Goal: Transaction & Acquisition: Purchase product/service

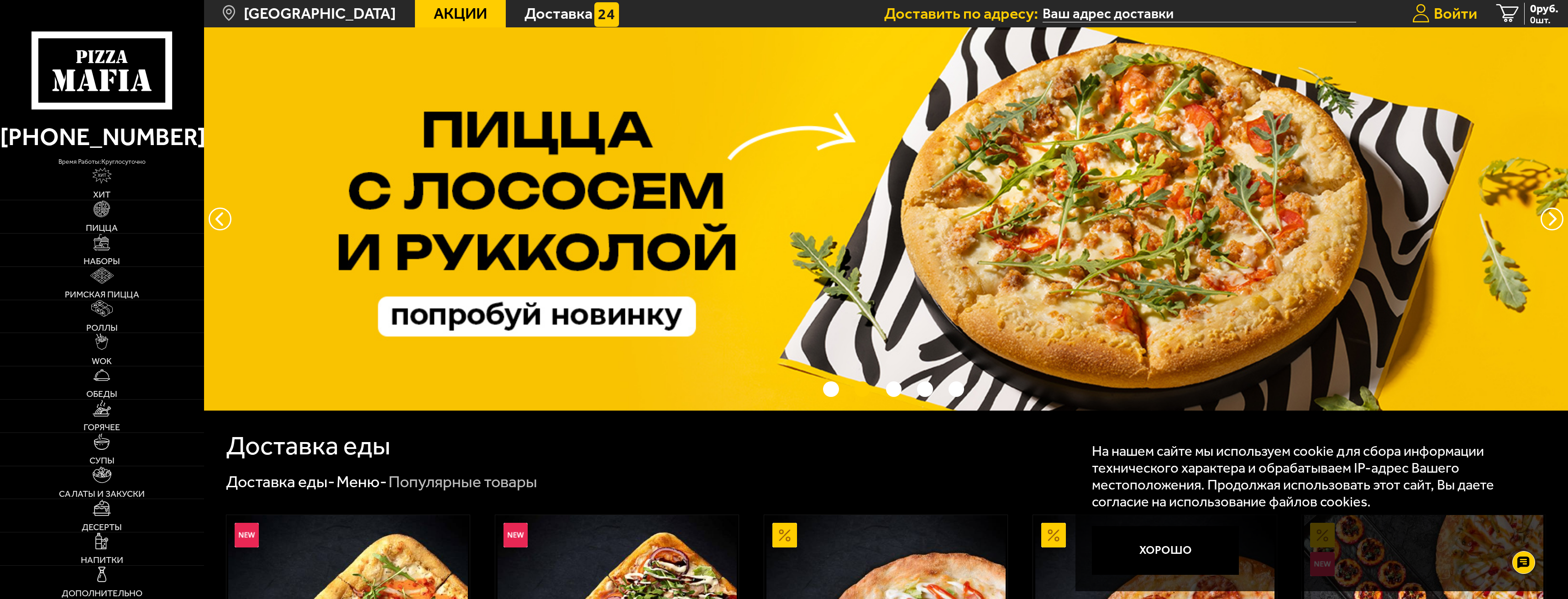
click at [1463, 13] on span "Войти" at bounding box center [1455, 13] width 43 height 15
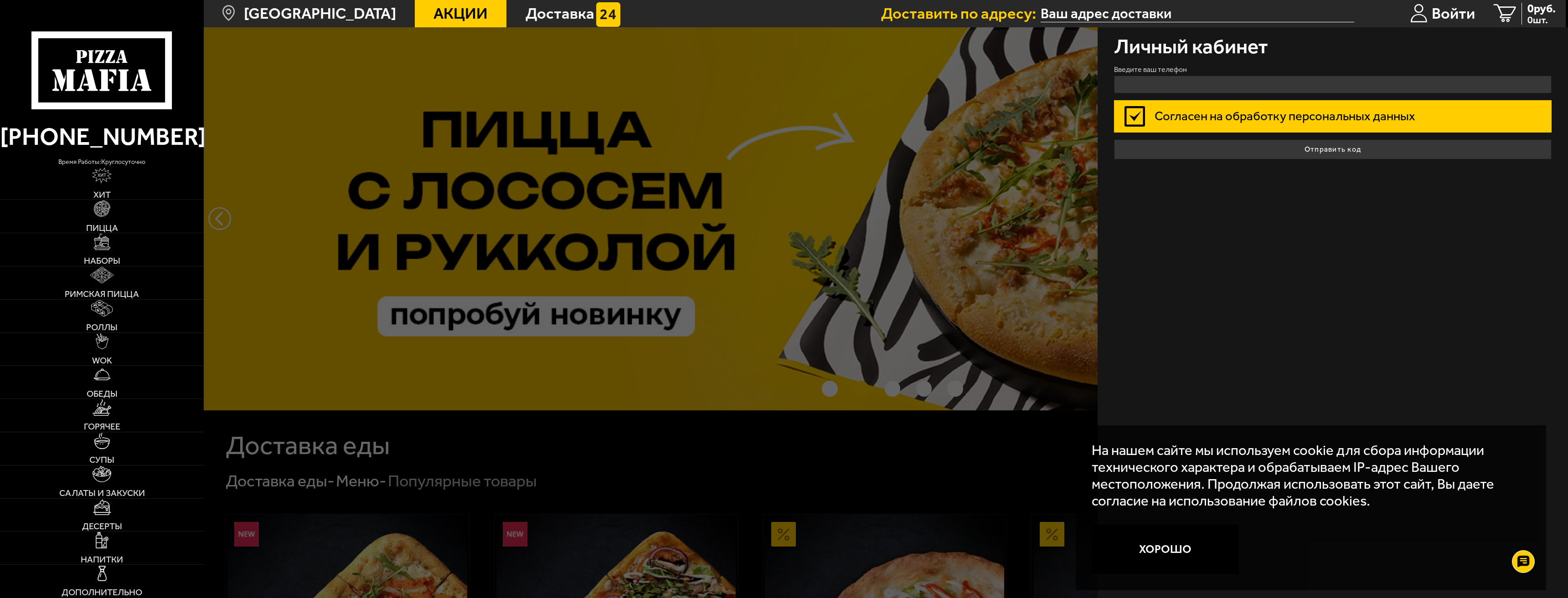
click at [1150, 113] on label "Согласен на обработку персональных данных" at bounding box center [1332, 117] width 438 height 33
click at [0, 0] on input "Согласен на обработку персональных данных" at bounding box center [0, 0] width 0 height 0
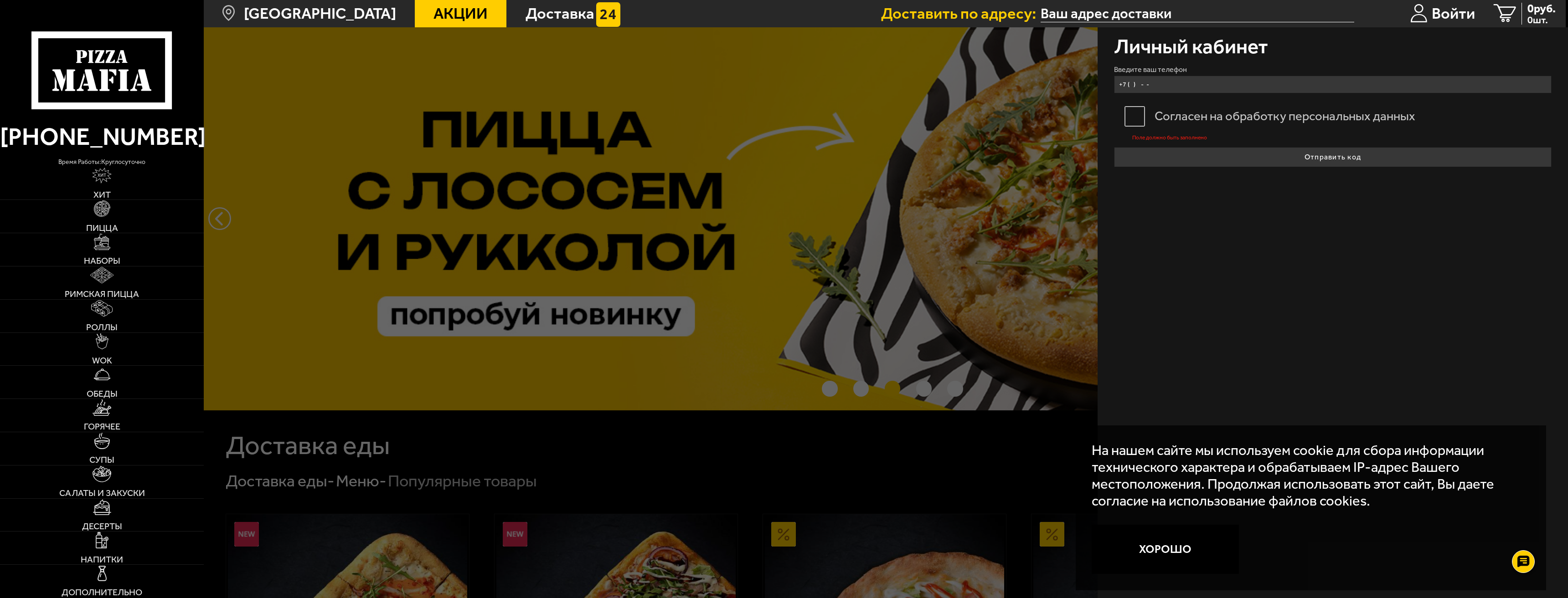
click at [1143, 86] on input "+7 ( ) - -" at bounding box center [1332, 84] width 438 height 18
type input "+7 (921) 580-98-32"
click at [1365, 170] on div "Личный кабинет Введите ваш телефон +7 (921) 580-98-32 Согласен на обработку пер…" at bounding box center [1332, 313] width 471 height 571
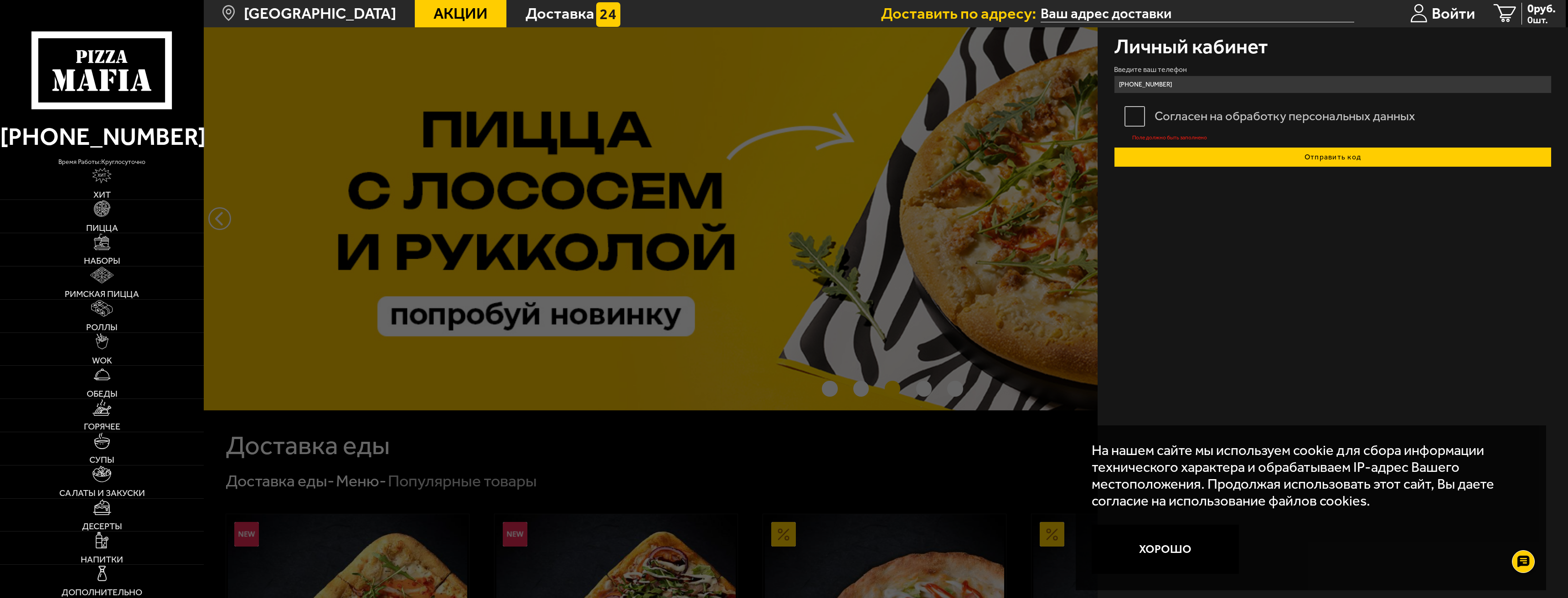
click at [1370, 154] on button "Отправить код" at bounding box center [1332, 157] width 438 height 20
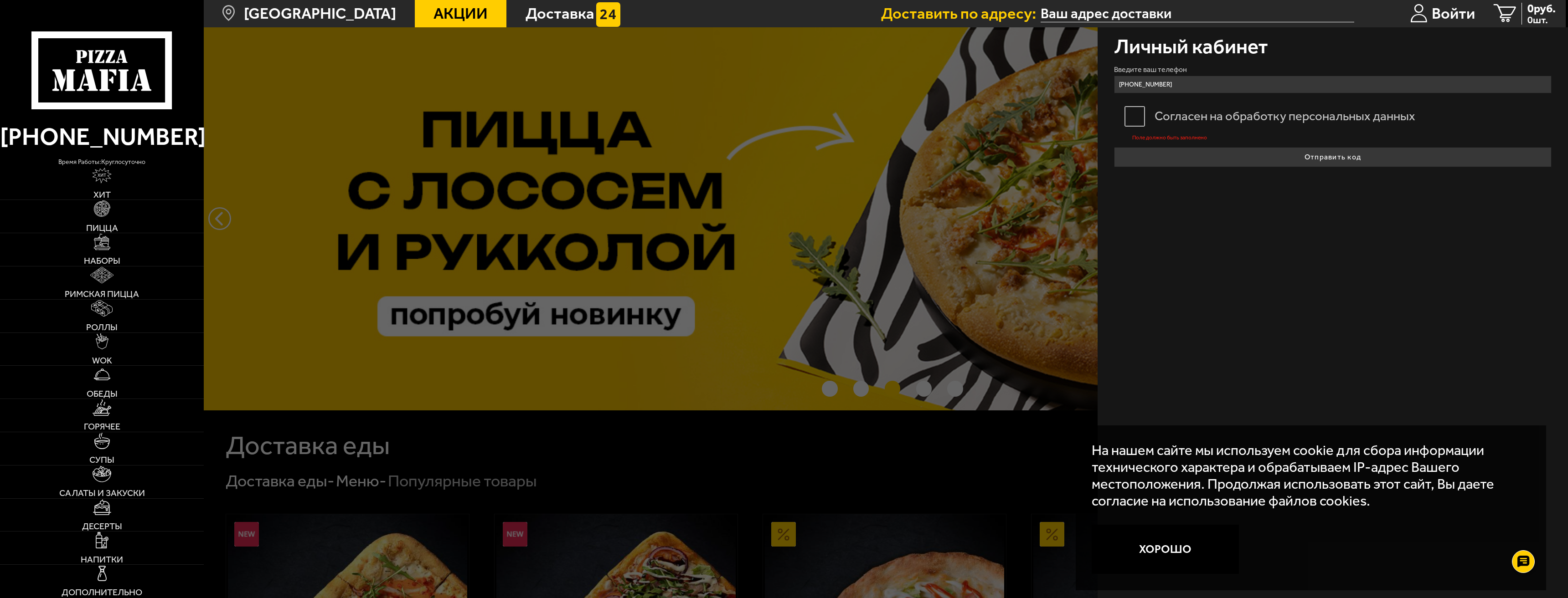
click at [1137, 119] on label "Согласен на обработку персональных данных" at bounding box center [1332, 117] width 438 height 33
click at [0, 0] on input "Согласен на обработку персональных данных" at bounding box center [0, 0] width 0 height 0
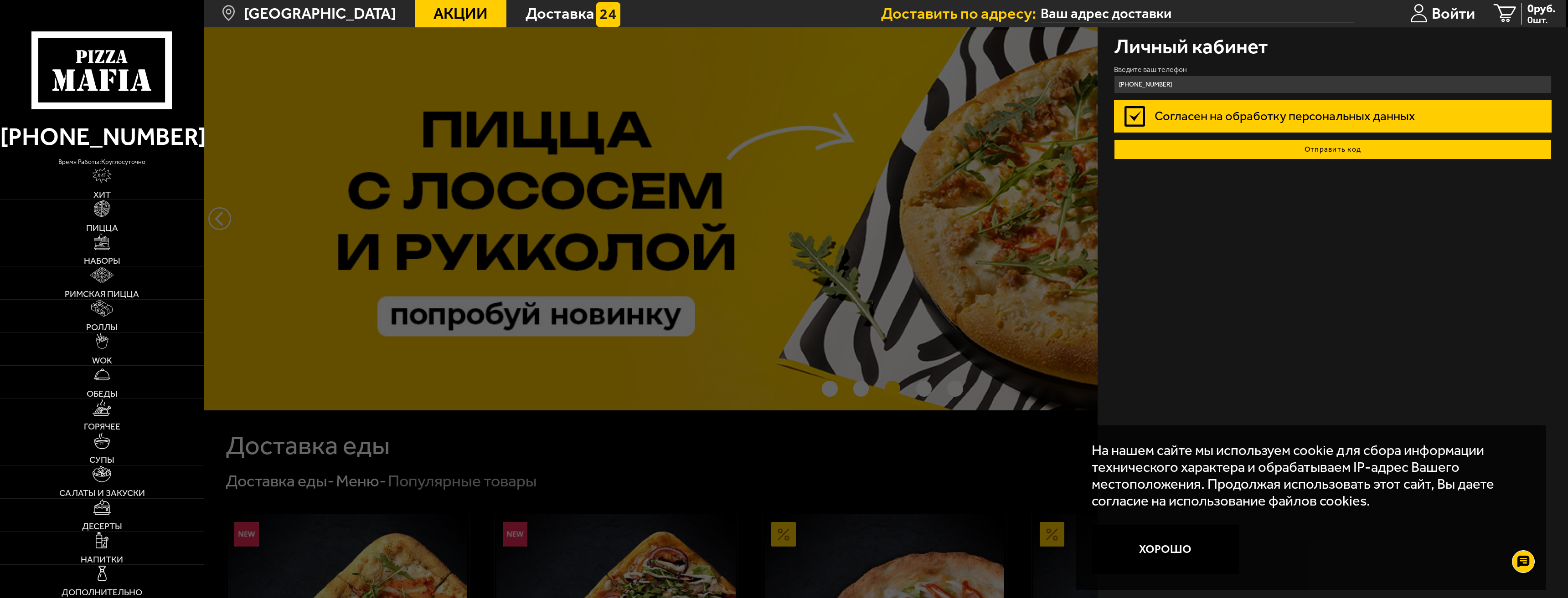
click at [1228, 145] on button "Отправить код" at bounding box center [1332, 149] width 438 height 20
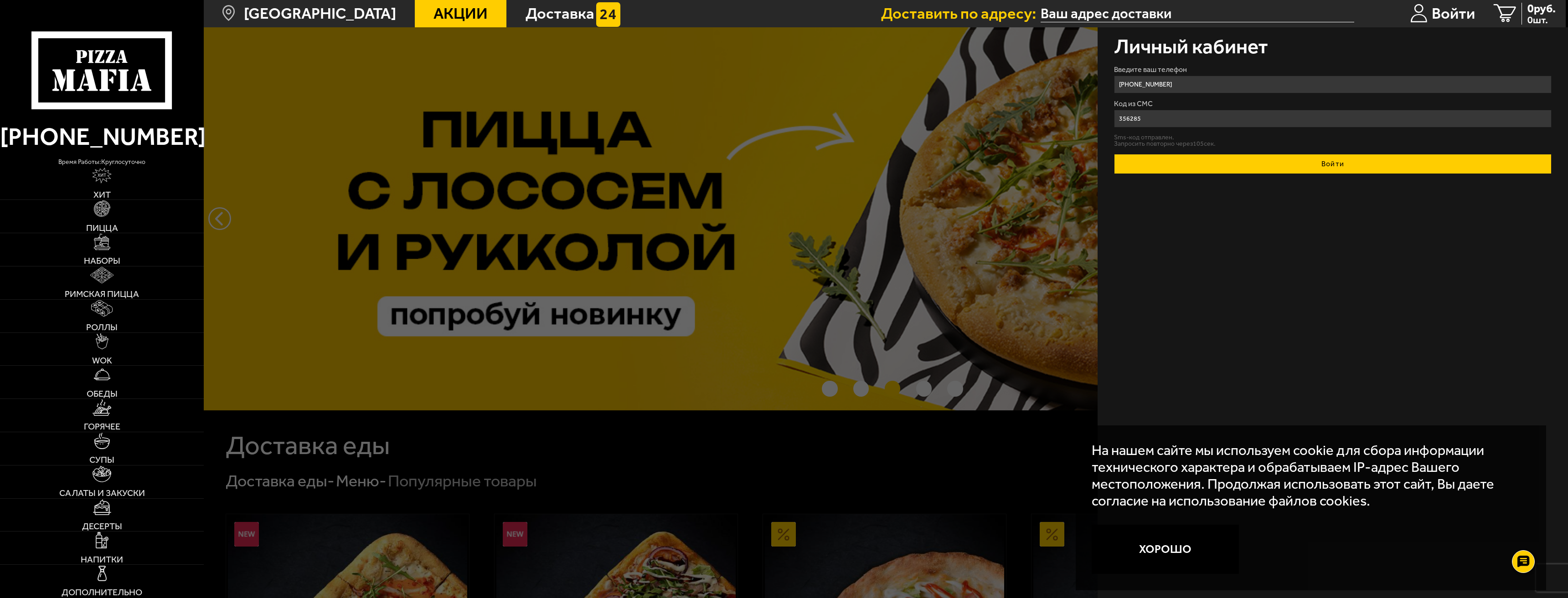
type input "356285"
click at [1240, 155] on button "Войти" at bounding box center [1332, 164] width 438 height 20
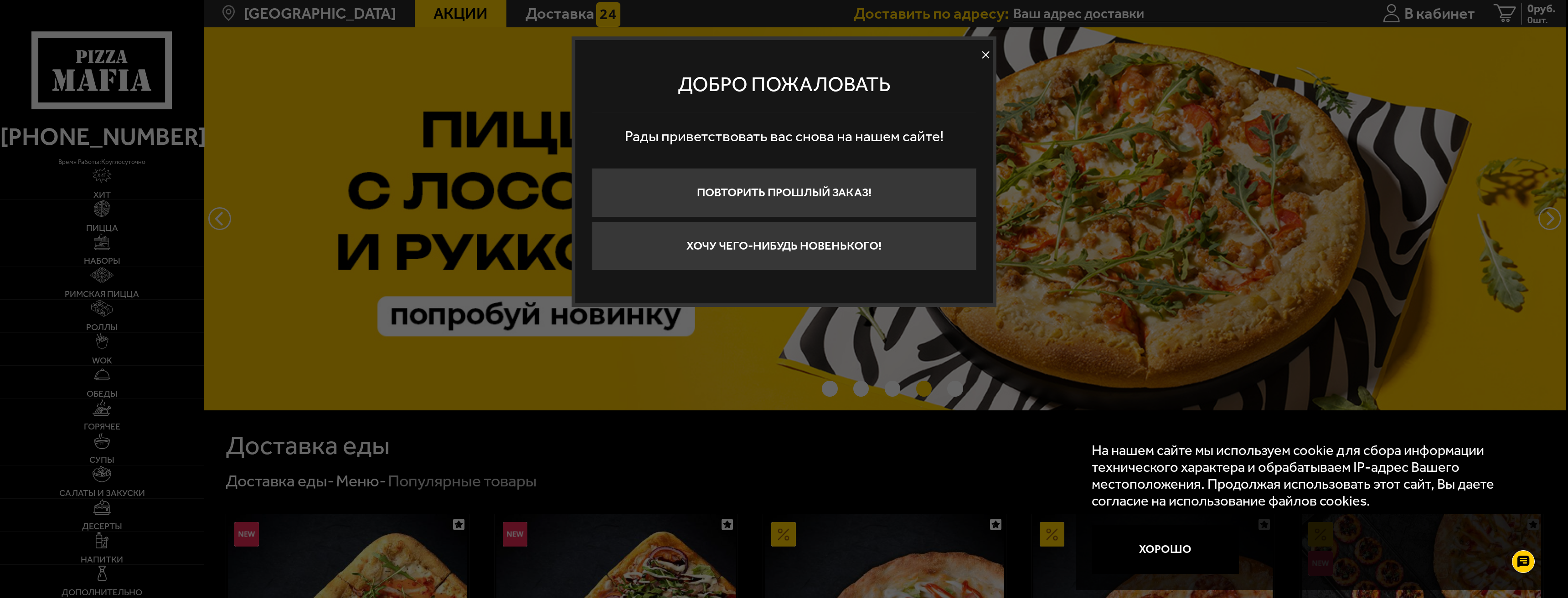
click at [987, 54] on button at bounding box center [986, 55] width 13 height 13
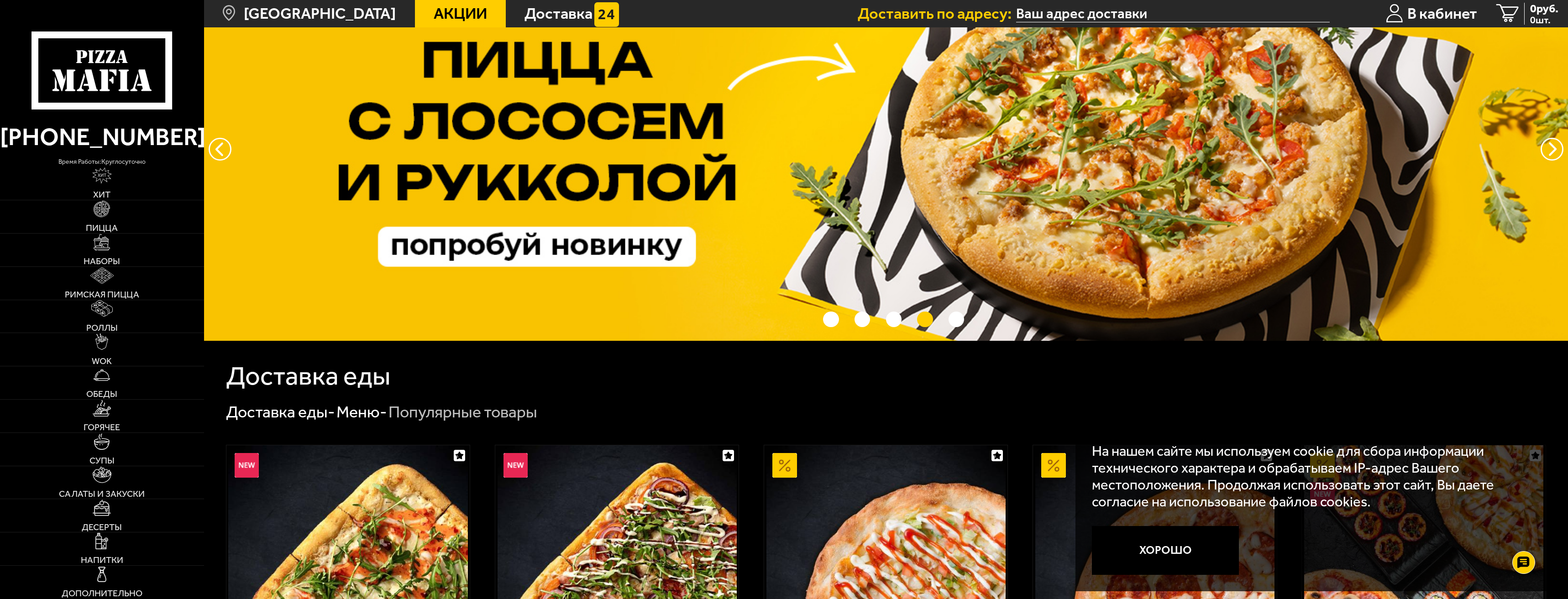
scroll to position [91, 0]
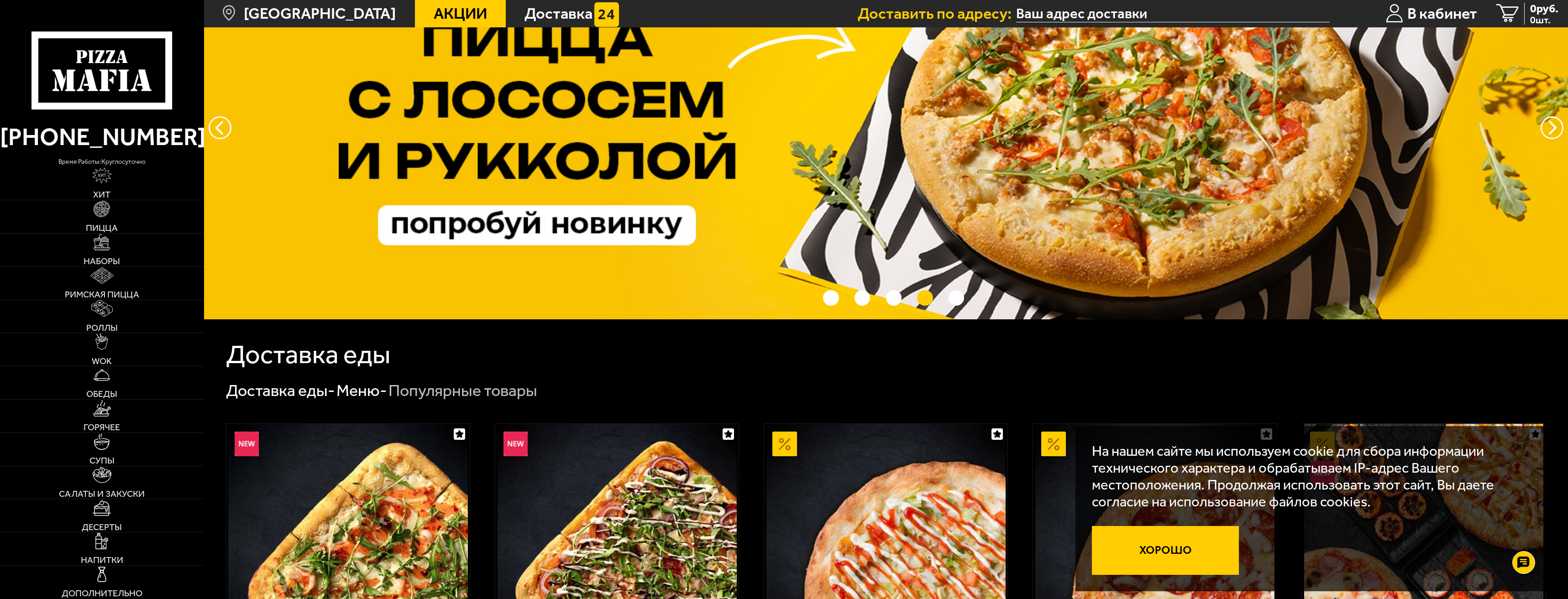
click at [1189, 563] on button "Хорошо" at bounding box center [1165, 550] width 147 height 49
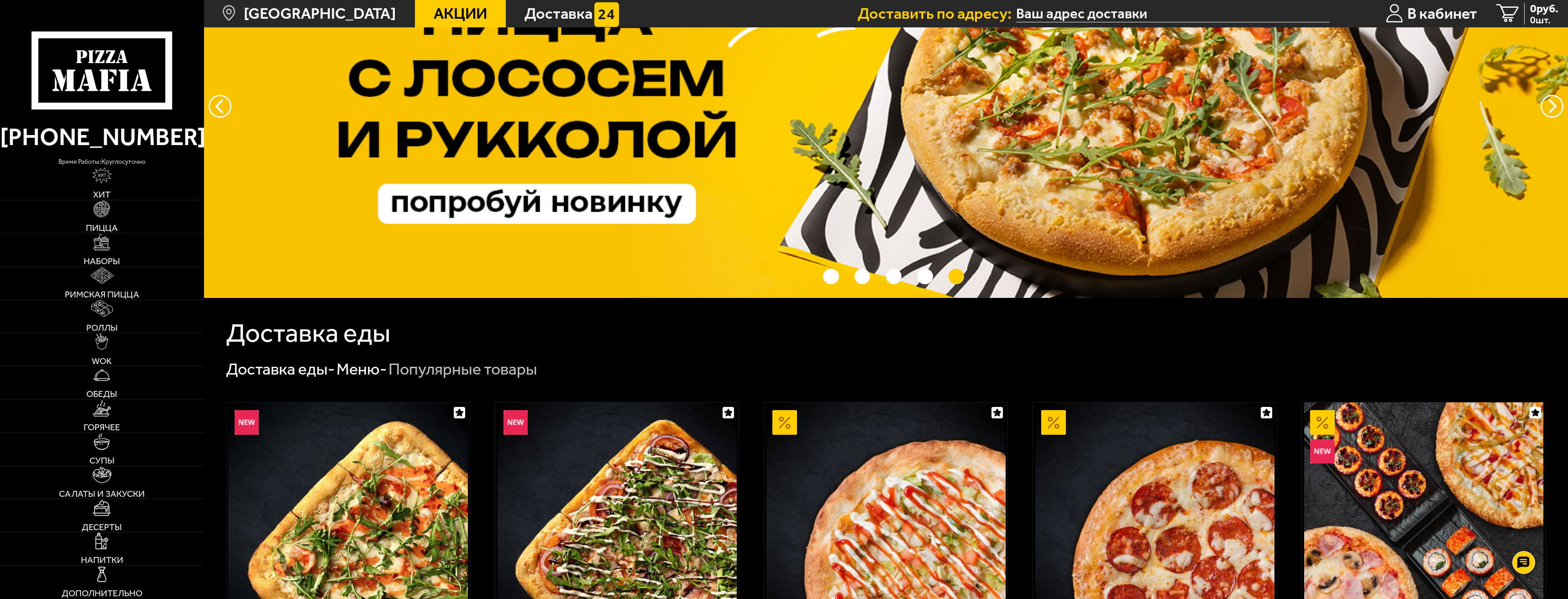
scroll to position [274, 0]
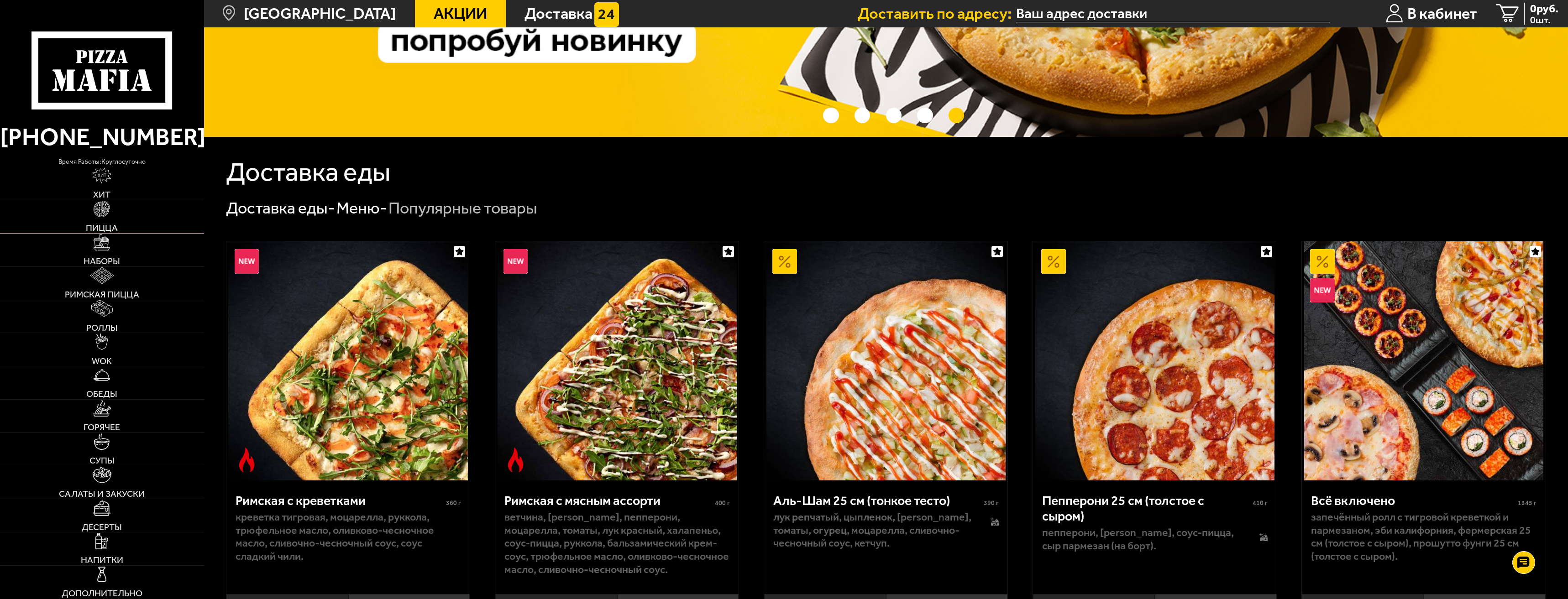
click at [104, 227] on span "Пицца" at bounding box center [102, 228] width 32 height 9
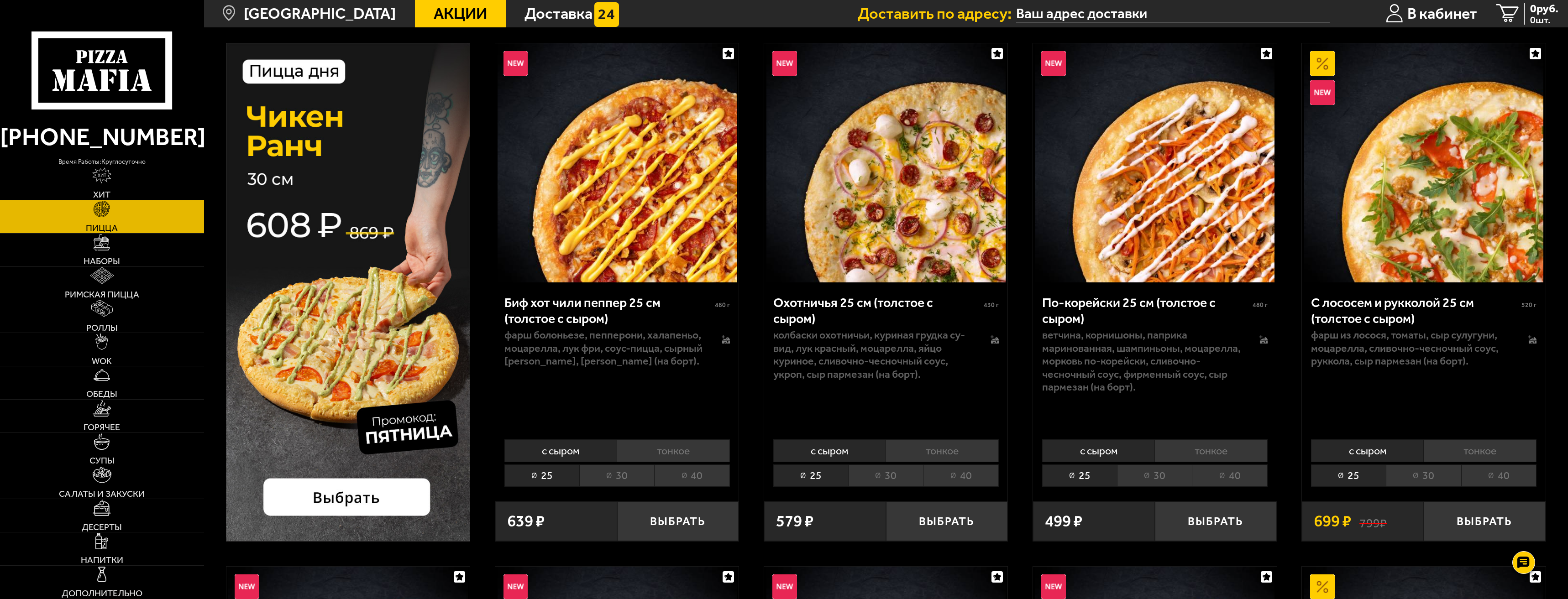
scroll to position [91, 0]
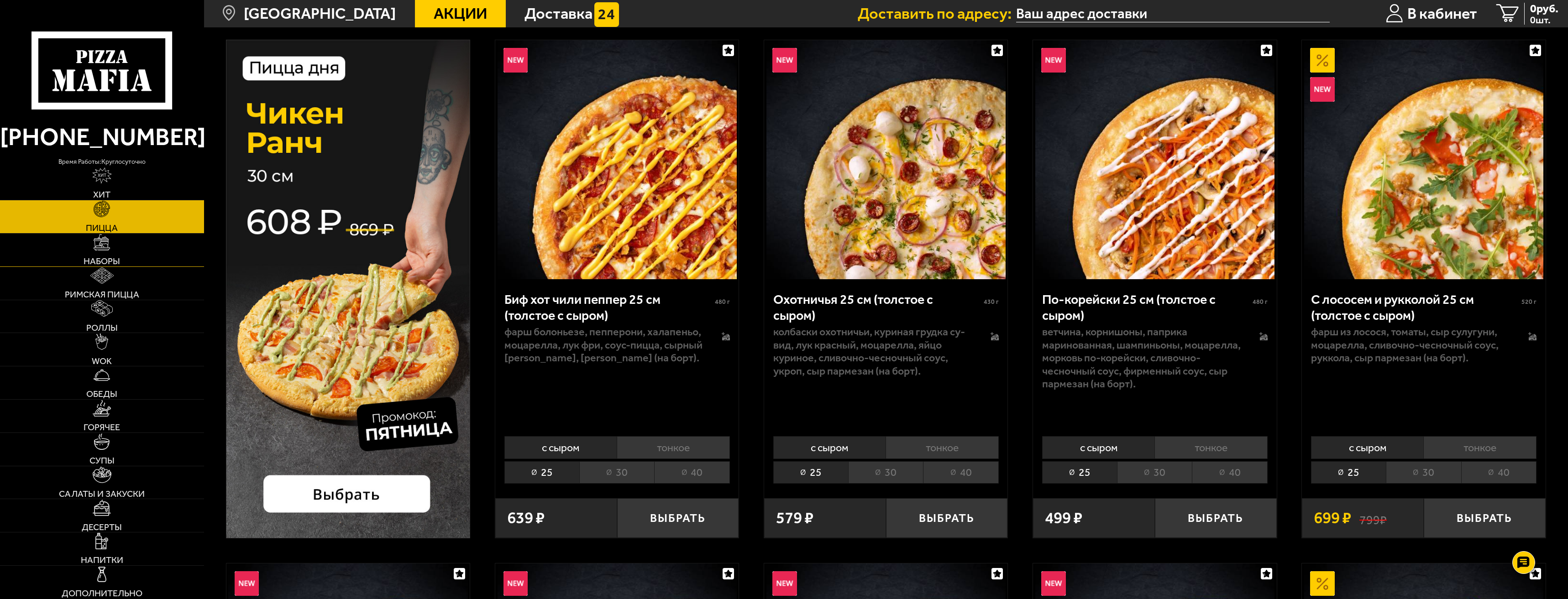
click at [110, 246] on link "Наборы" at bounding box center [102, 250] width 204 height 33
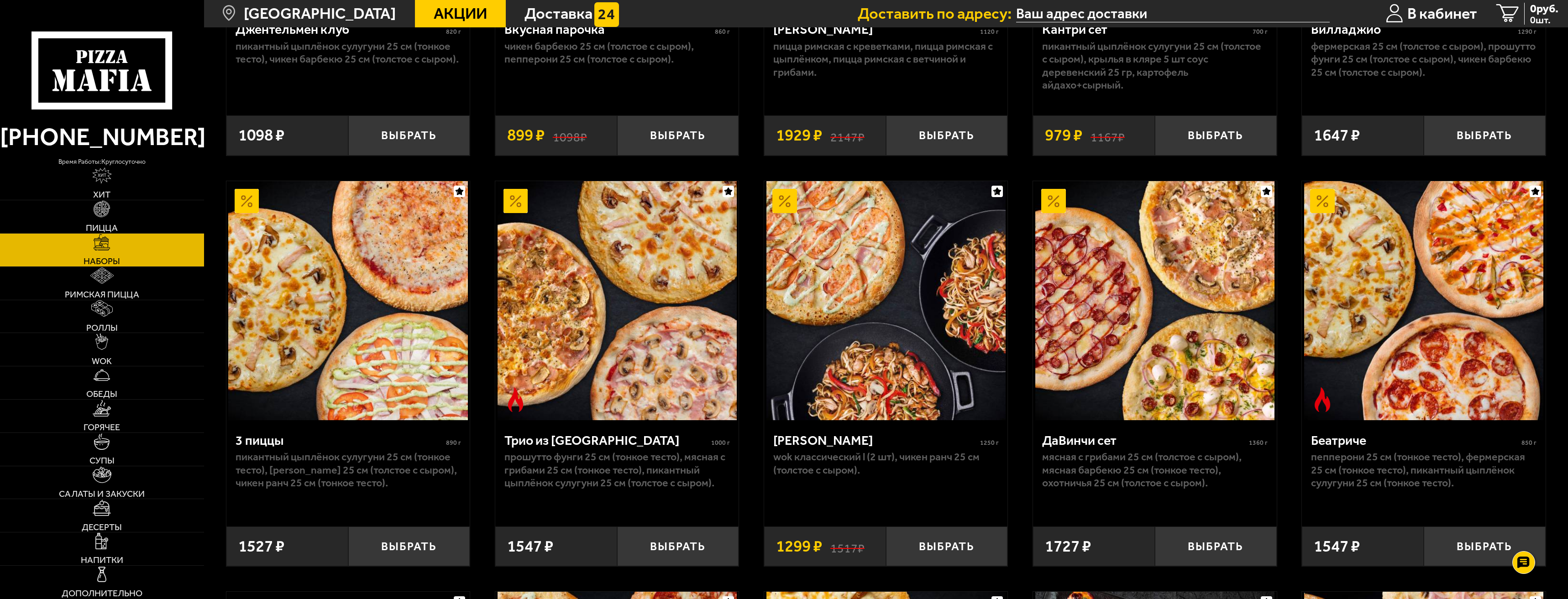
scroll to position [365, 0]
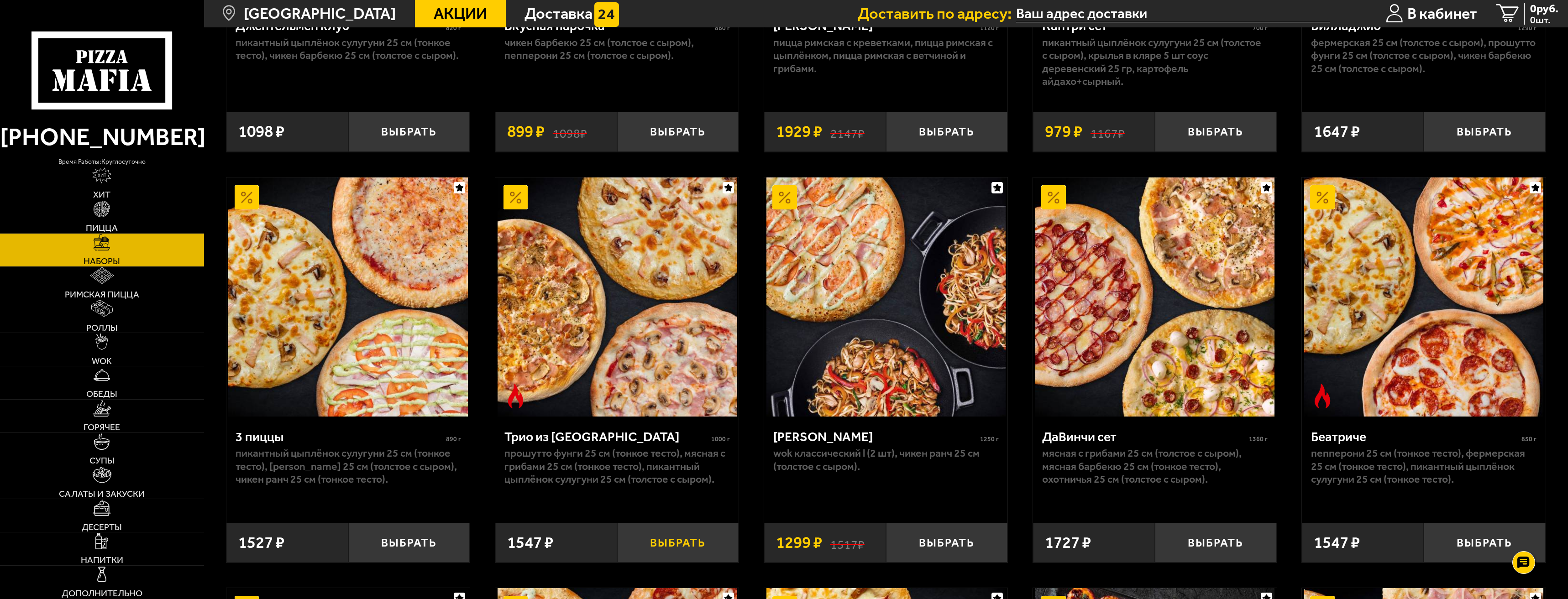
click at [675, 548] on button "Выбрать" at bounding box center [678, 543] width 122 height 40
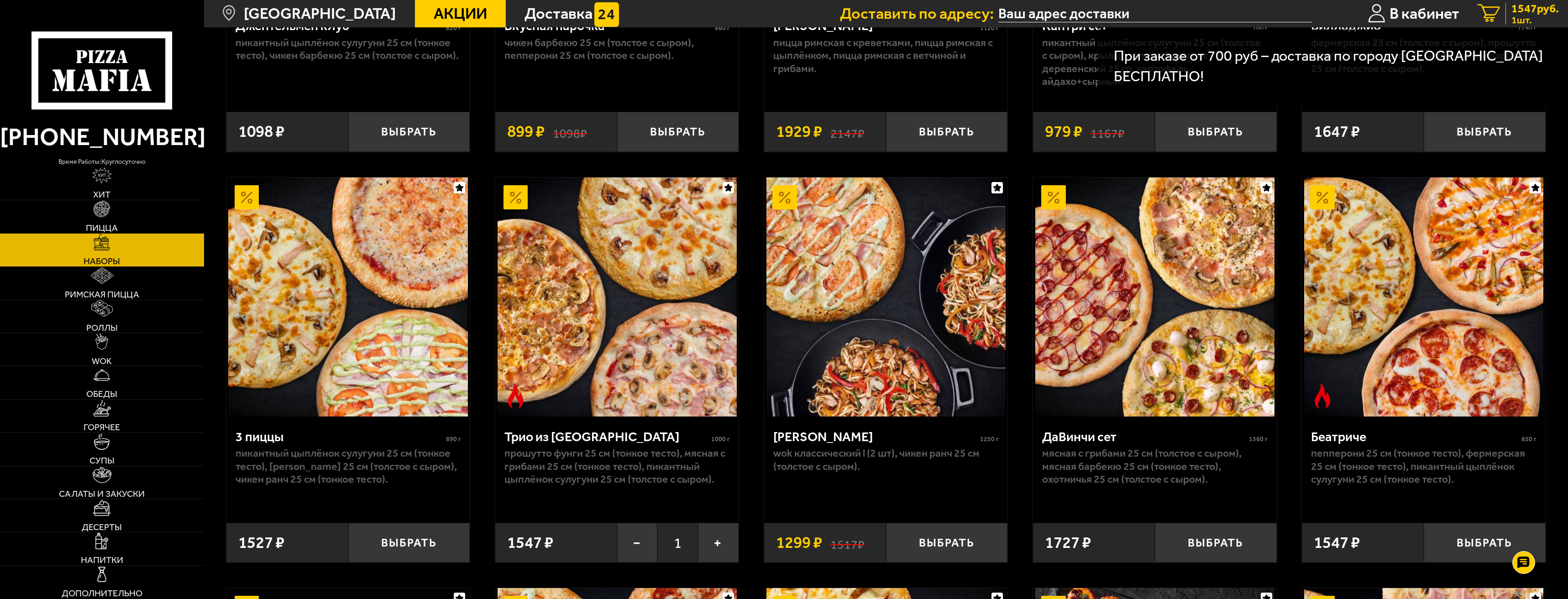
click at [1527, 8] on span "1547 руб." at bounding box center [1535, 8] width 48 height 12
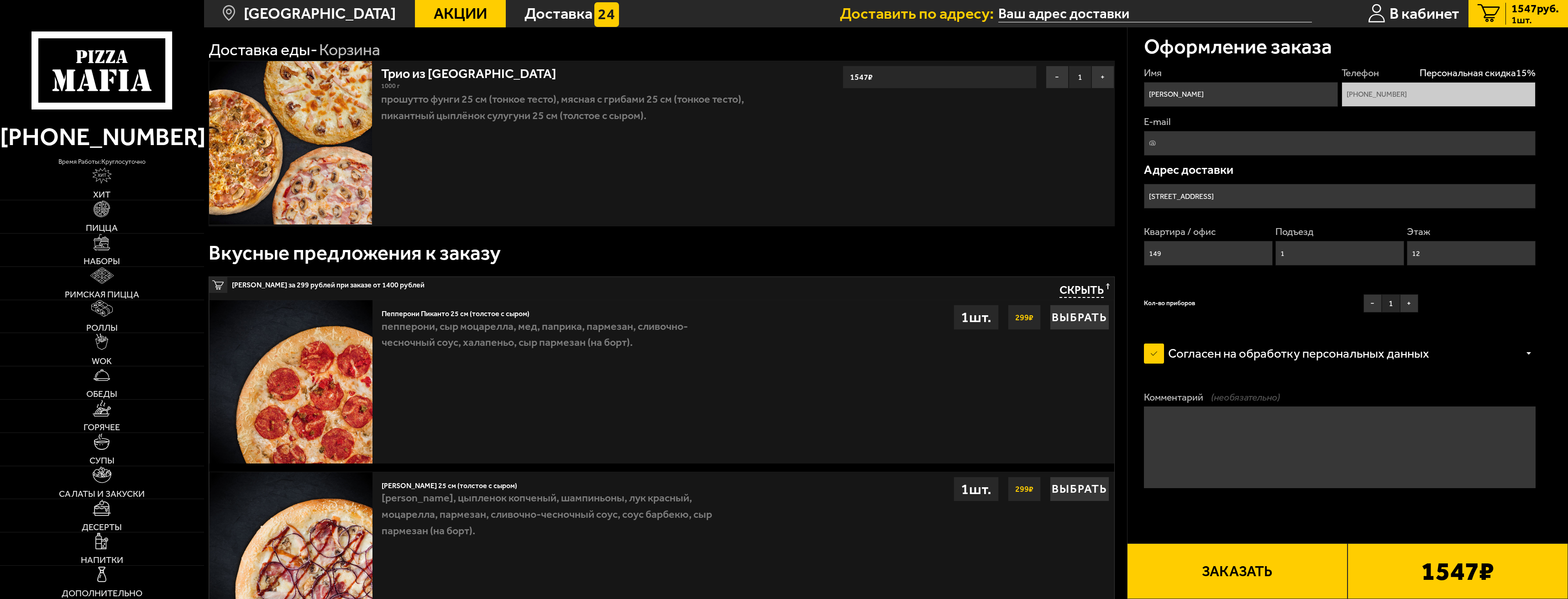
scroll to position [46, 0]
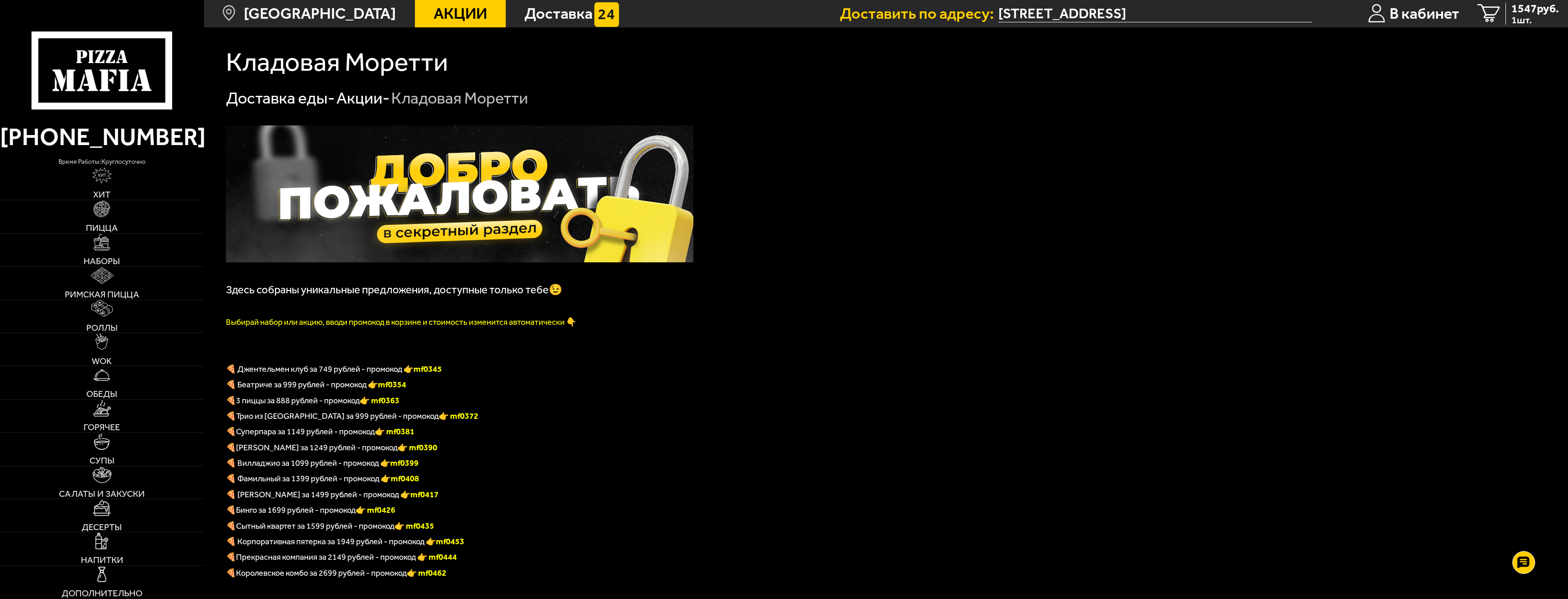
drag, startPoint x: 389, startPoint y: 419, endPoint x: 423, endPoint y: 419, distance: 34.0
click at [423, 419] on p "🍕 Трио из [GEOGRAPHIC_DATA] за 999 рублей - промокод 👉 mf0372" at bounding box center [460, 414] width 468 height 15
